Goal: Information Seeking & Learning: Learn about a topic

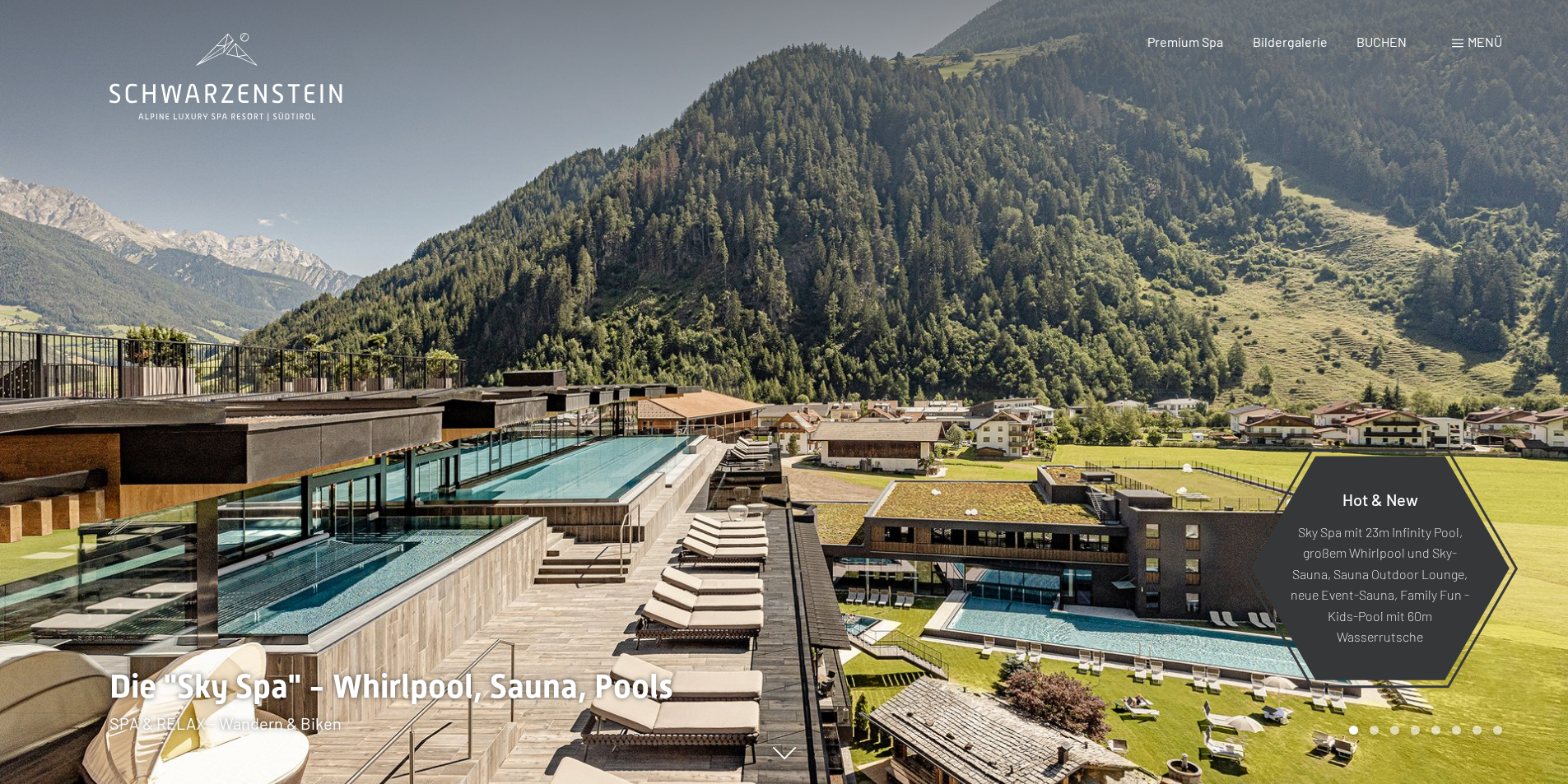
click at [1492, 41] on span "Menü" at bounding box center [1485, 42] width 35 height 16
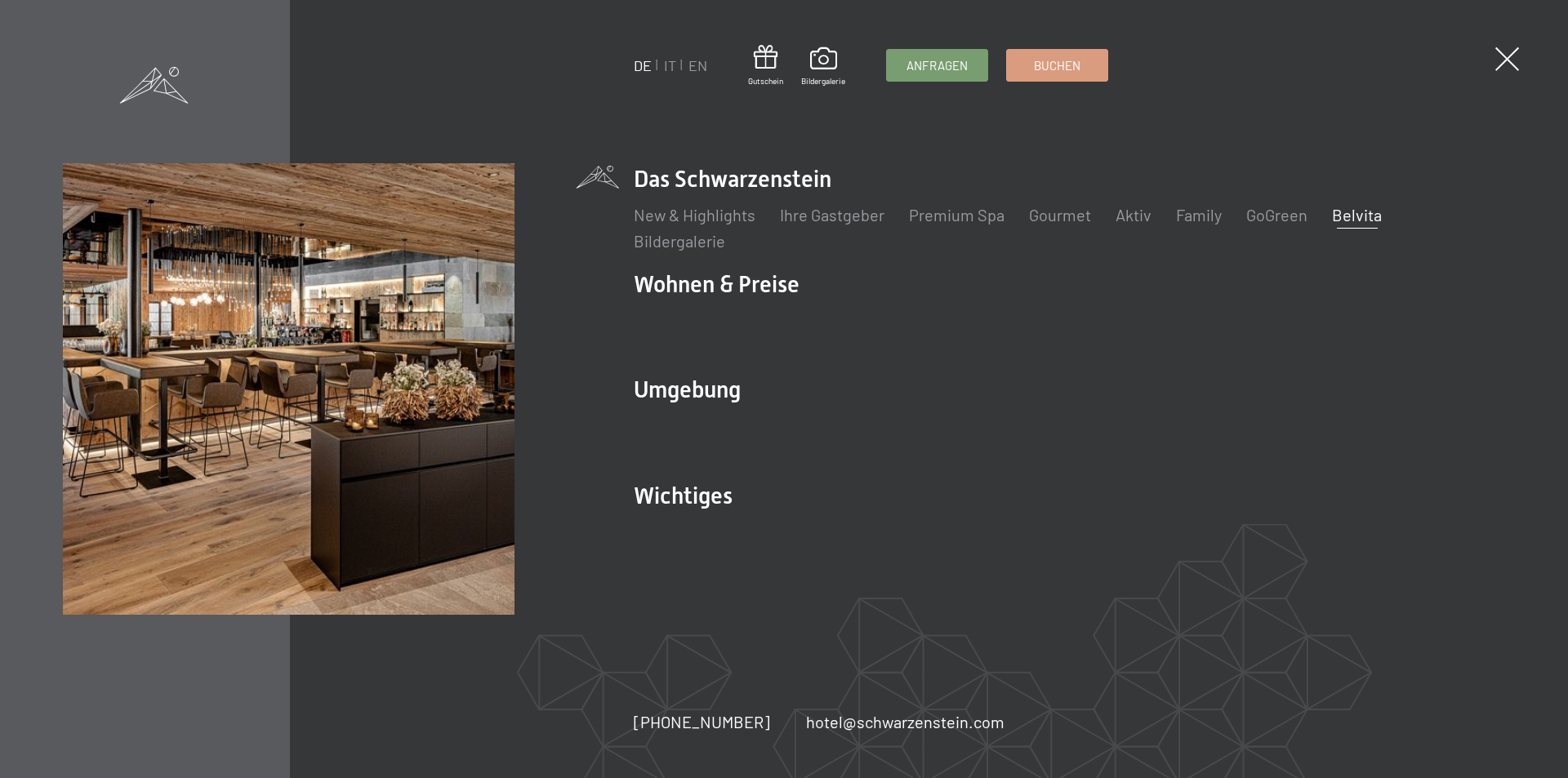
click at [1354, 220] on link "Belvita" at bounding box center [1357, 215] width 50 height 20
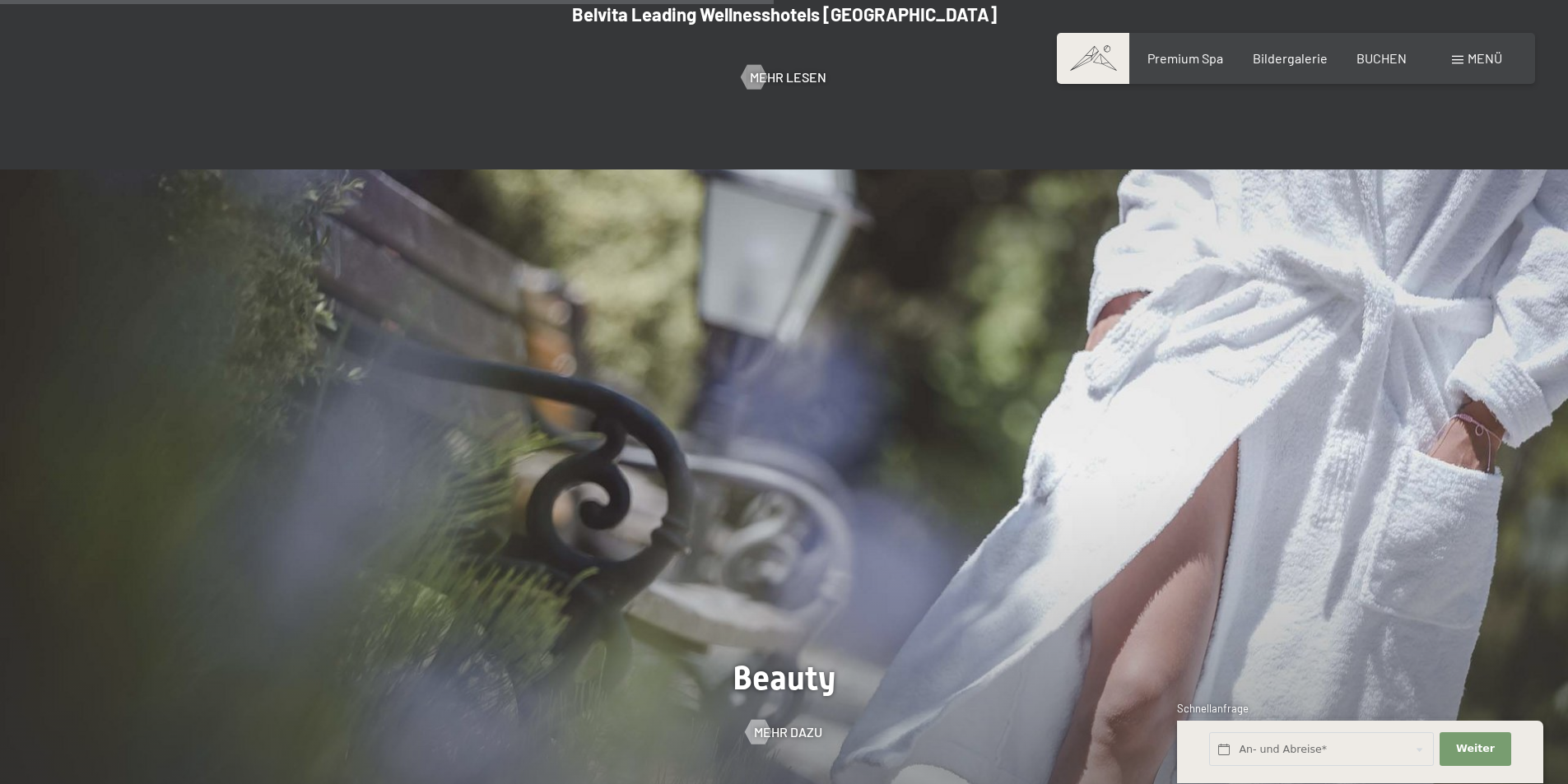
scroll to position [987, 0]
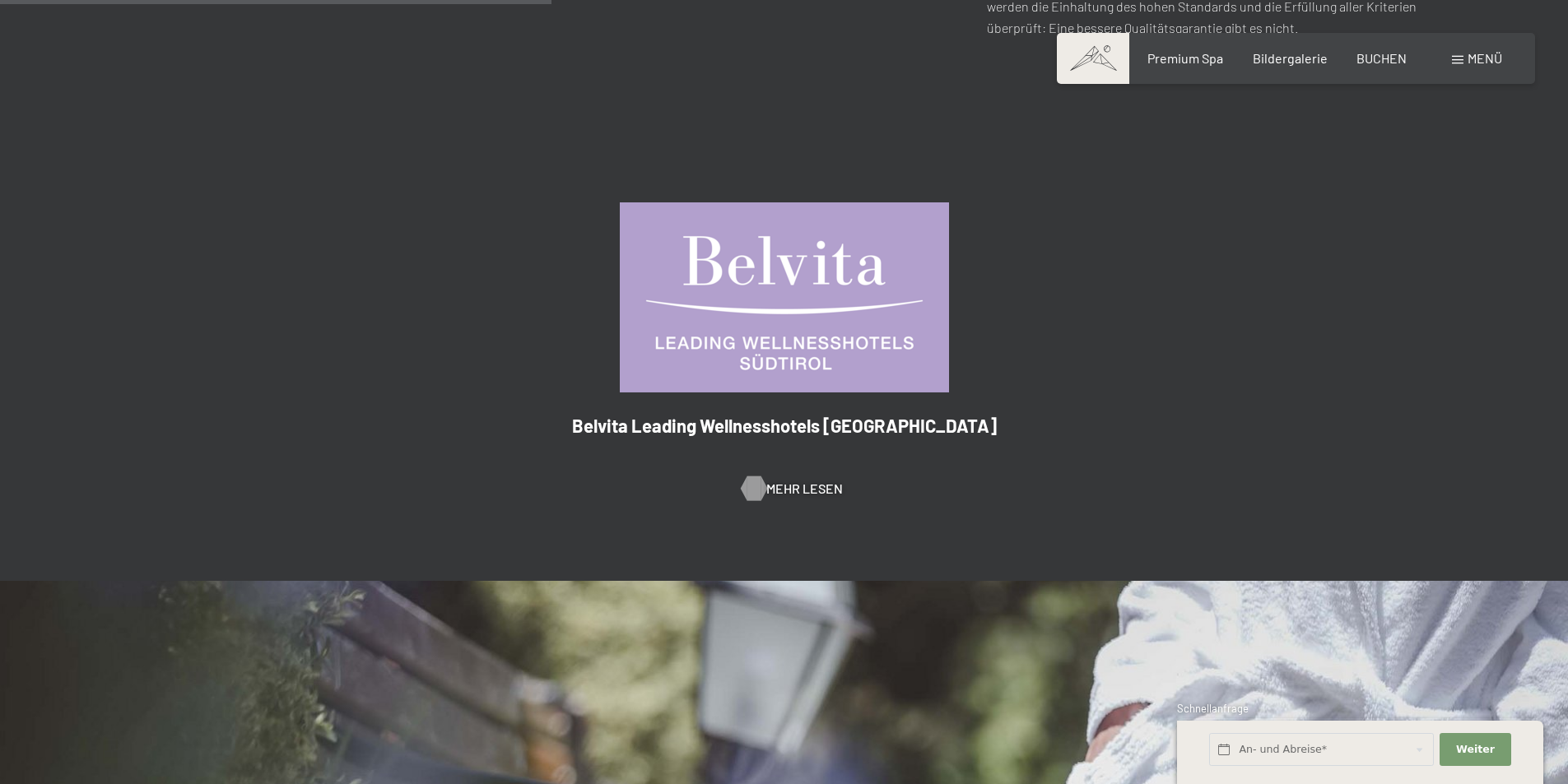
click at [797, 480] on span "Mehr Lesen" at bounding box center [804, 488] width 76 height 18
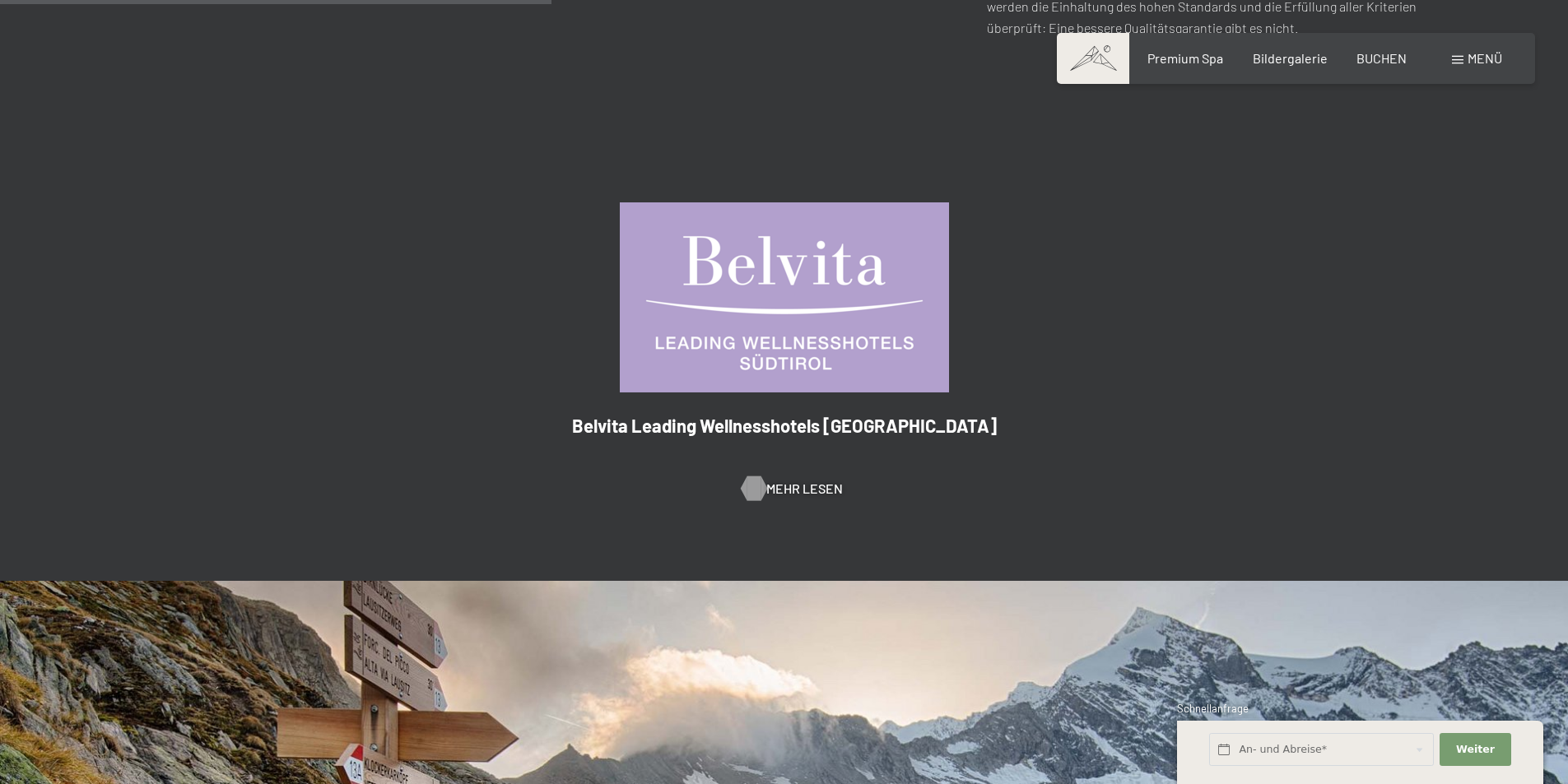
click at [770, 480] on span "Mehr Lesen" at bounding box center [804, 488] width 76 height 18
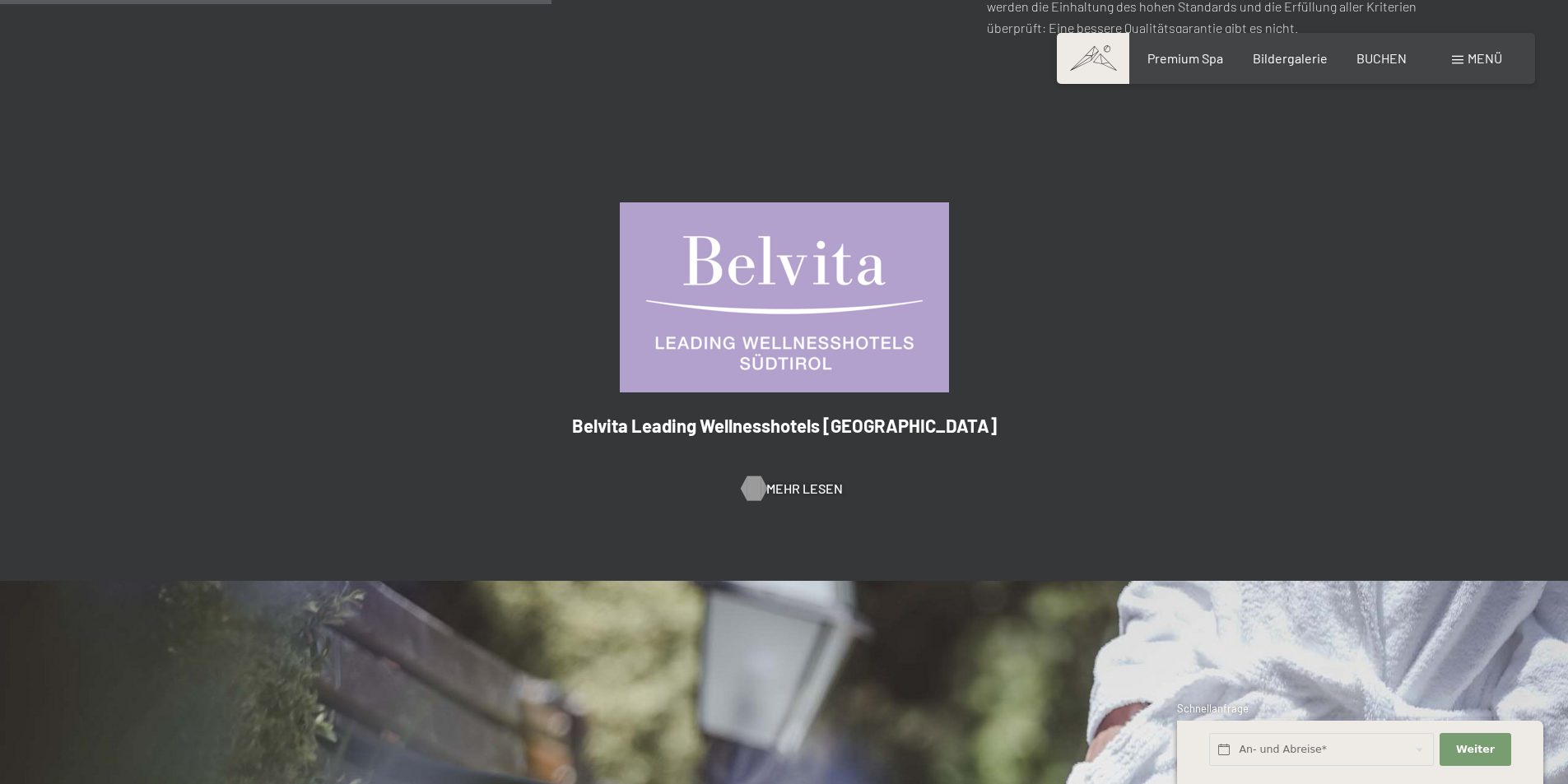
click at [781, 480] on span "Mehr Lesen" at bounding box center [804, 488] width 76 height 18
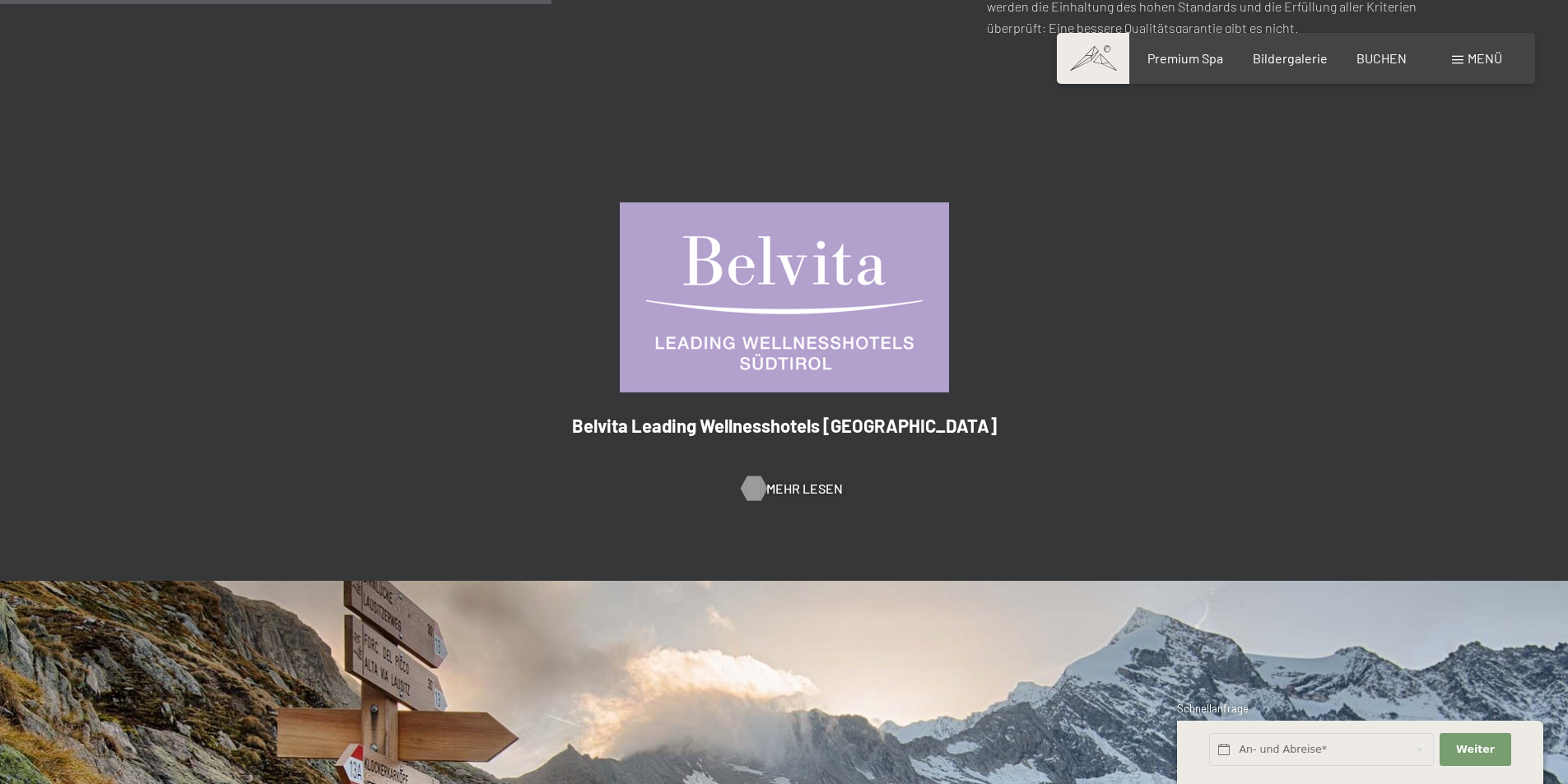
click at [781, 480] on span "Mehr Lesen" at bounding box center [804, 488] width 76 height 18
